Goal: Transaction & Acquisition: Download file/media

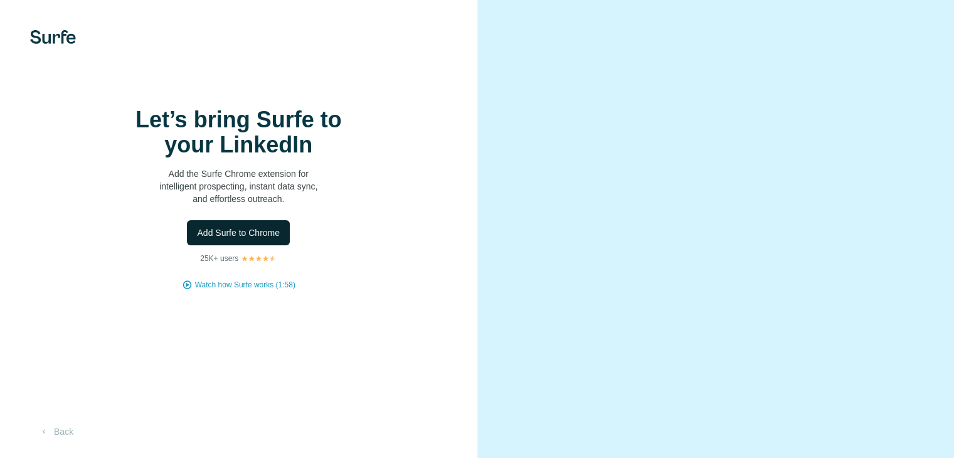
click at [250, 245] on button "Add Surfe to Chrome" at bounding box center [238, 232] width 103 height 25
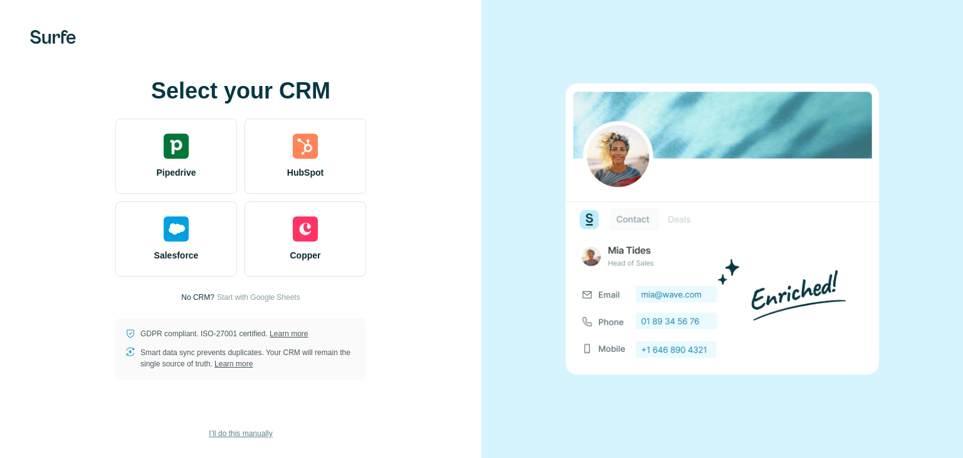
click at [238, 432] on span "I’ll do this manually" at bounding box center [240, 433] width 63 height 11
click at [195, 295] on p "No CRM?" at bounding box center [197, 297] width 33 height 11
click at [245, 432] on span "I’ll do this manually" at bounding box center [240, 433] width 63 height 11
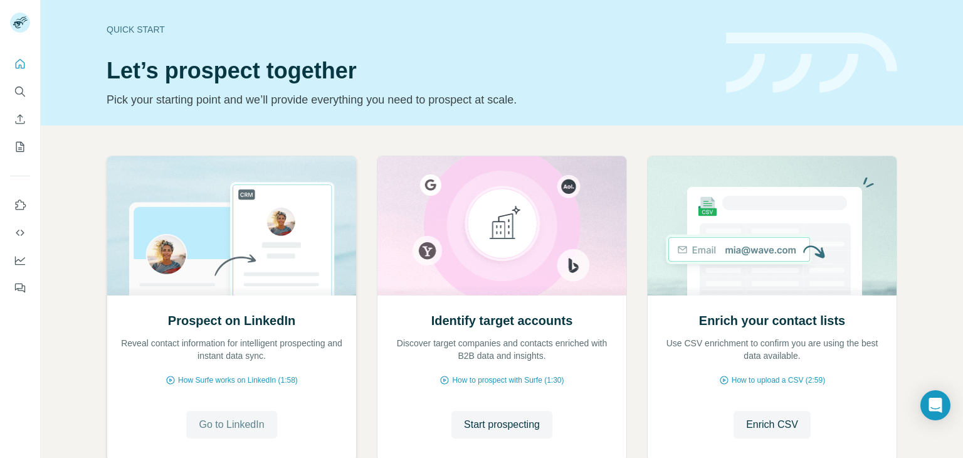
click at [199, 423] on span "Go to LinkedIn" at bounding box center [231, 424] width 65 height 15
